Goal: Task Accomplishment & Management: Manage account settings

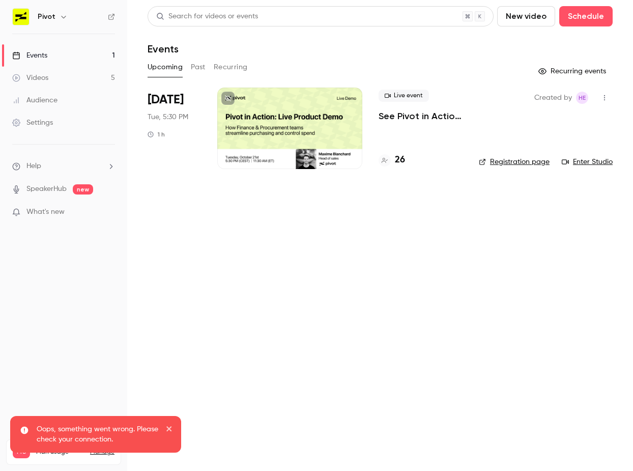
click at [282, 145] on div at bounding box center [289, 128] width 145 height 81
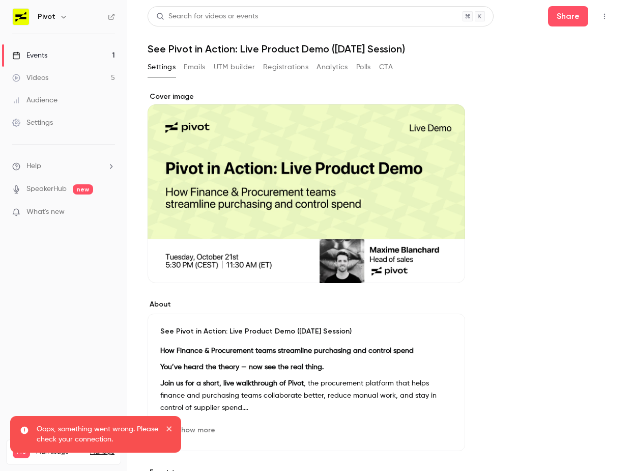
scroll to position [12, 0]
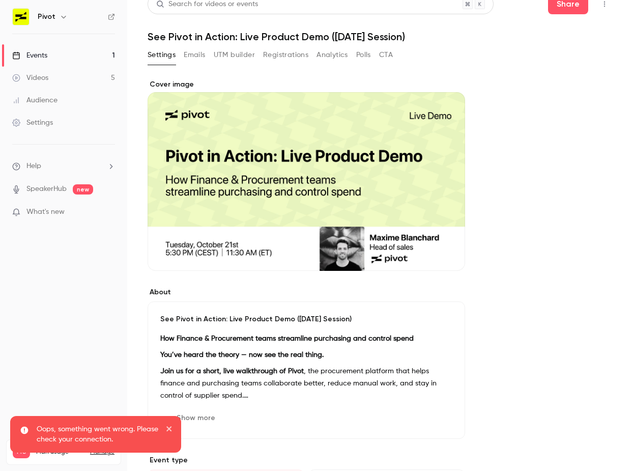
click at [196, 51] on button "Emails" at bounding box center [194, 55] width 21 height 16
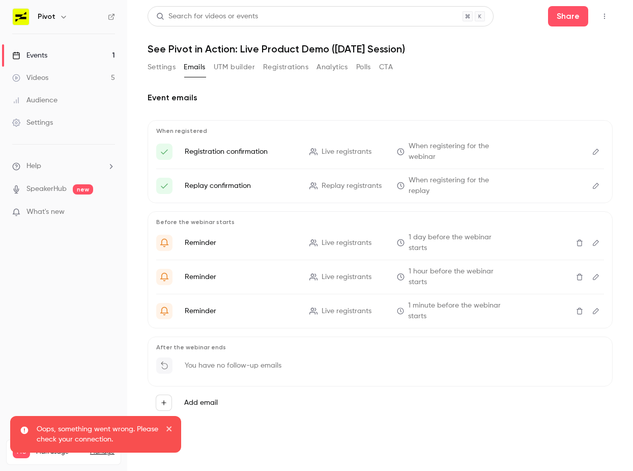
click at [287, 60] on button "Registrations" at bounding box center [285, 67] width 45 height 16
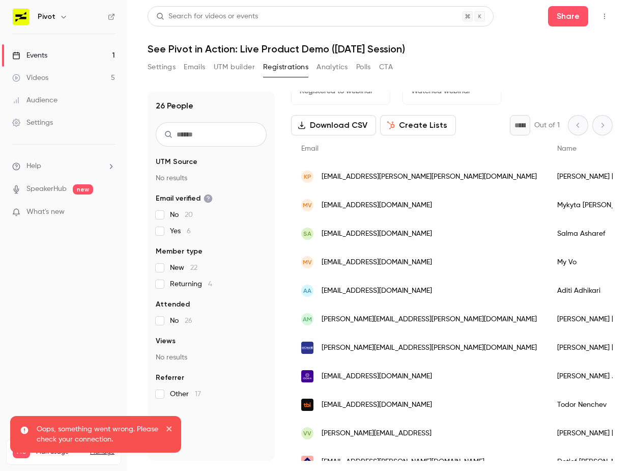
scroll to position [27, 0]
click at [382, 179] on span "[EMAIL_ADDRESS][PERSON_NAME][PERSON_NAME][DOMAIN_NAME]" at bounding box center [429, 176] width 215 height 11
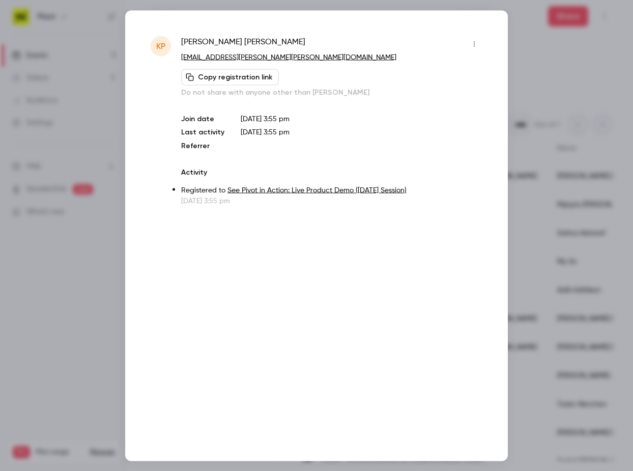
click at [270, 41] on div "[PERSON_NAME]" at bounding box center [331, 44] width 301 height 16
drag, startPoint x: 270, startPoint y: 41, endPoint x: 184, endPoint y: 43, distance: 86.0
click at [184, 43] on div "[PERSON_NAME]" at bounding box center [331, 44] width 301 height 16
copy div "[PERSON_NAME]"
click at [542, 115] on div at bounding box center [316, 235] width 633 height 471
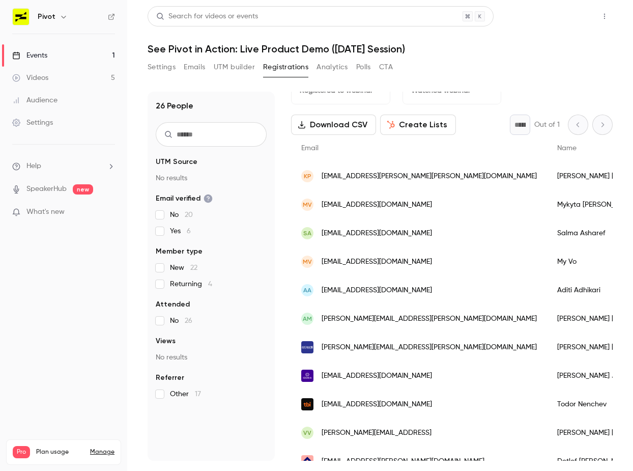
click at [570, 13] on button "Share" at bounding box center [568, 16] width 40 height 20
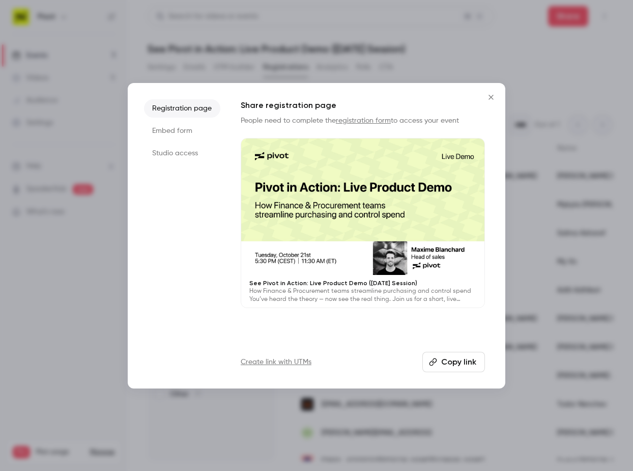
click at [434, 360] on icon "button" at bounding box center [433, 362] width 8 height 8
click at [337, 39] on div at bounding box center [316, 235] width 633 height 471
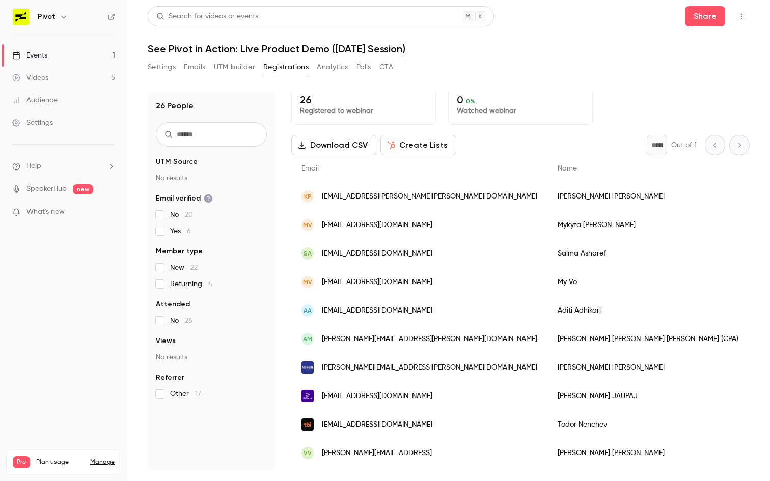
scroll to position [0, 0]
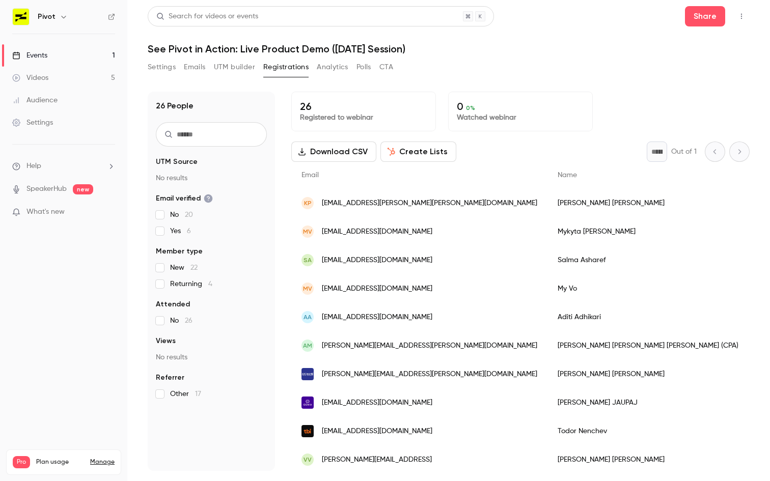
click at [427, 238] on div "MV [EMAIL_ADDRESS][DOMAIN_NAME]" at bounding box center [419, 231] width 256 height 29
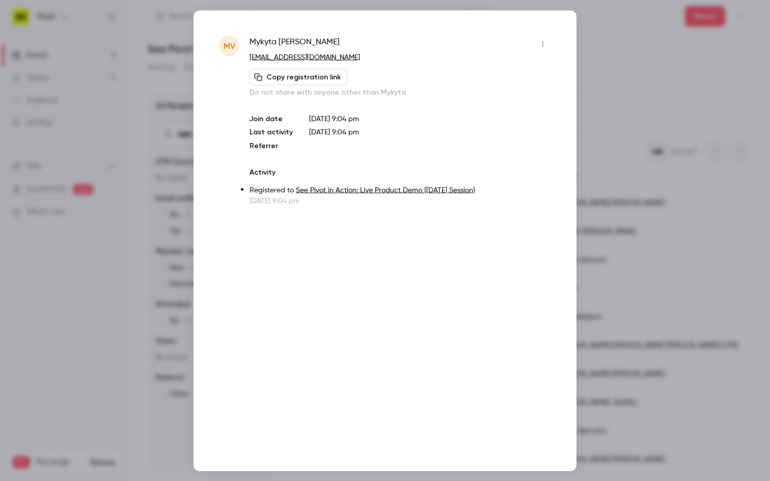
click at [546, 41] on icon "button" at bounding box center [543, 43] width 8 height 7
click at [528, 72] on div "Block from all events" at bounding box center [503, 70] width 77 height 10
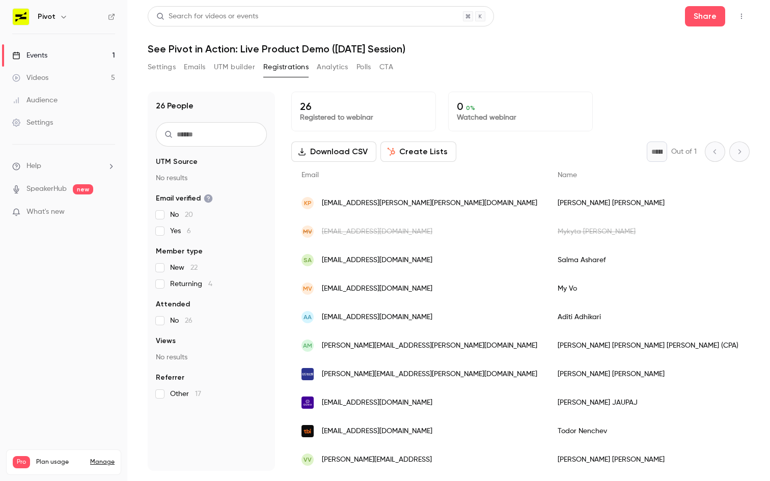
click at [410, 259] on span "[EMAIL_ADDRESS][DOMAIN_NAME]" at bounding box center [377, 260] width 110 height 11
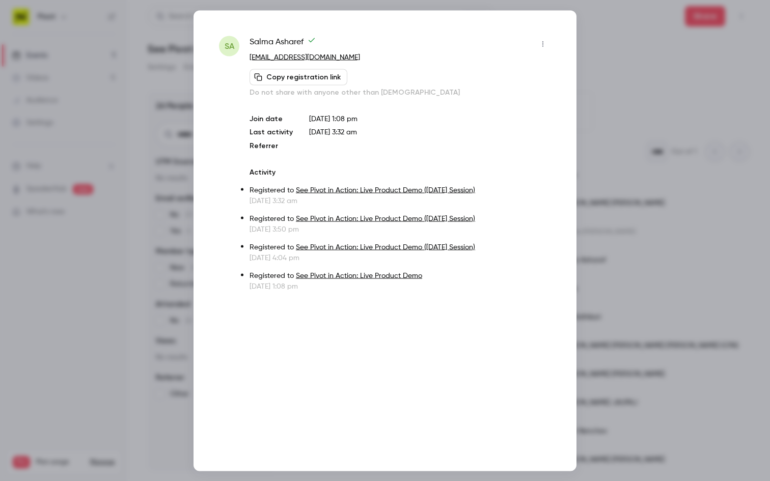
click at [267, 41] on span "[PERSON_NAME]" at bounding box center [282, 44] width 66 height 16
drag, startPoint x: 267, startPoint y: 41, endPoint x: 285, endPoint y: 41, distance: 17.3
click at [285, 41] on span "[PERSON_NAME]" at bounding box center [282, 44] width 66 height 16
copy span "[PERSON_NAME]"
click at [617, 218] on div at bounding box center [385, 240] width 770 height 481
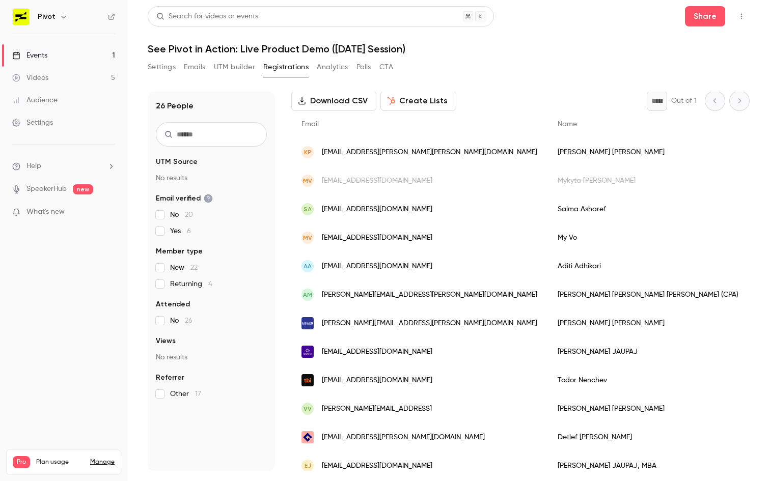
scroll to position [52, 0]
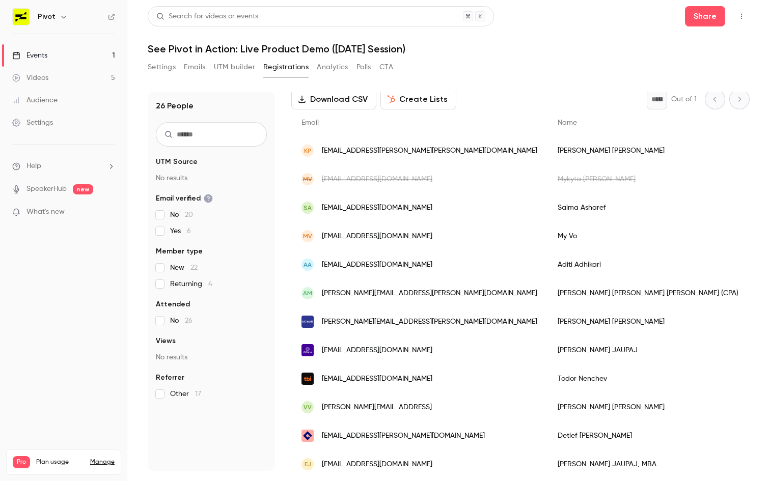
click at [392, 238] on span "[EMAIL_ADDRESS][DOMAIN_NAME]" at bounding box center [377, 236] width 110 height 11
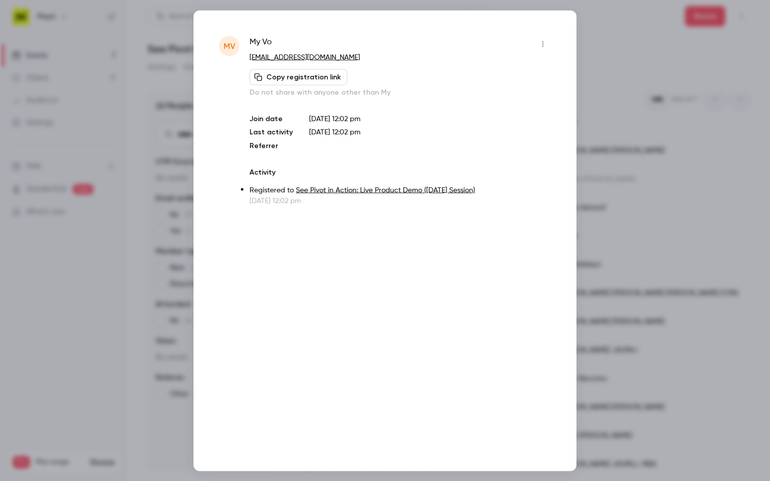
click at [249, 38] on span "My Vo" at bounding box center [260, 44] width 22 height 16
drag, startPoint x: 249, startPoint y: 38, endPoint x: 280, endPoint y: 38, distance: 31.0
click at [280, 38] on div "My Vo" at bounding box center [399, 44] width 301 height 16
copy div "My Vo"
click at [612, 206] on div at bounding box center [385, 240] width 770 height 481
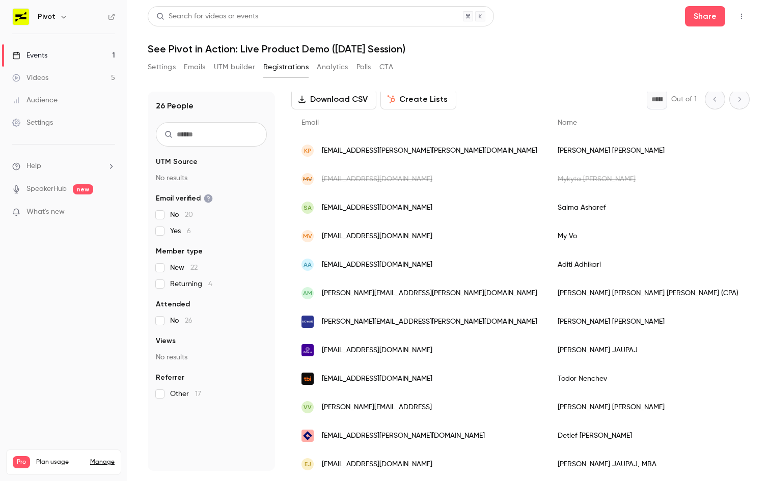
click at [419, 266] on div "AA [EMAIL_ADDRESS][DOMAIN_NAME]" at bounding box center [419, 264] width 256 height 29
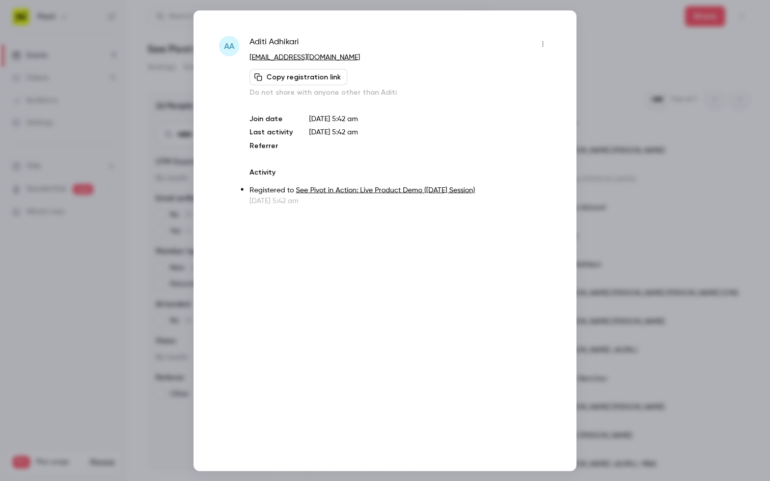
click at [257, 40] on span "[PERSON_NAME]" at bounding box center [273, 44] width 49 height 16
drag, startPoint x: 257, startPoint y: 40, endPoint x: 291, endPoint y: 40, distance: 34.1
click at [291, 40] on span "[PERSON_NAME]" at bounding box center [273, 44] width 49 height 16
copy span "[PERSON_NAME]"
click at [633, 221] on div at bounding box center [385, 240] width 770 height 481
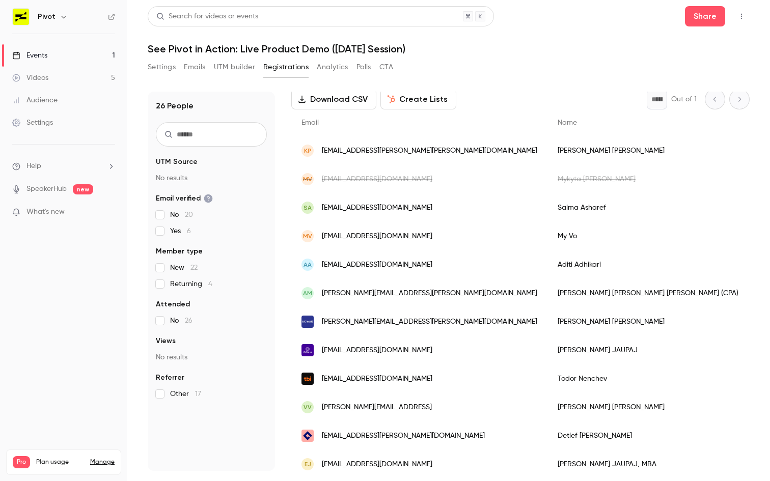
click at [438, 292] on div "AM [PERSON_NAME][EMAIL_ADDRESS][PERSON_NAME][DOMAIN_NAME]" at bounding box center [419, 293] width 256 height 29
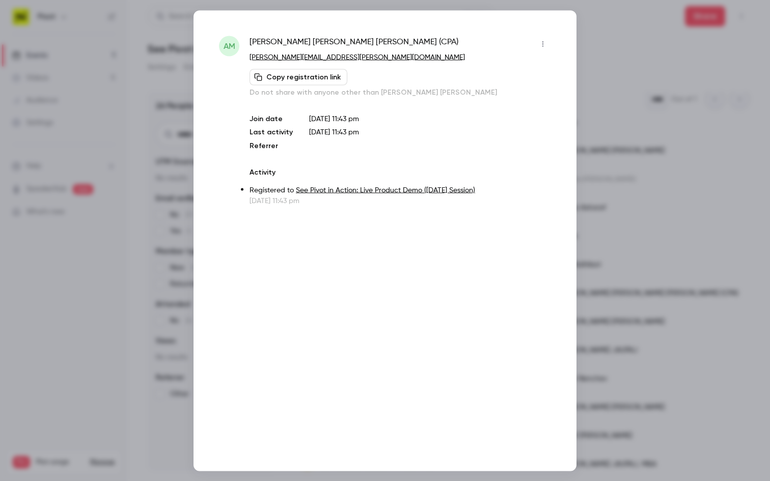
click at [254, 36] on span "[PERSON_NAME] (CPA)" at bounding box center [353, 44] width 209 height 16
drag, startPoint x: 254, startPoint y: 36, endPoint x: 375, endPoint y: 38, distance: 121.1
click at [375, 38] on span "[PERSON_NAME] (CPA)" at bounding box center [353, 44] width 209 height 16
copy span "[PERSON_NAME] (CPA)"
click at [625, 119] on div at bounding box center [385, 240] width 770 height 481
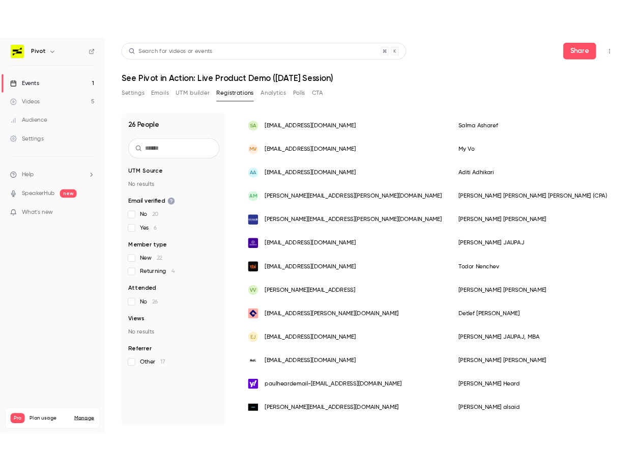
scroll to position [154, 0]
